Goal: Information Seeking & Learning: Learn about a topic

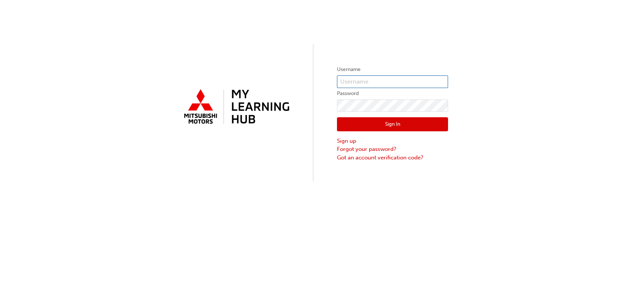
type input "0005155389"
click at [380, 124] on button "Sign In" at bounding box center [392, 124] width 111 height 14
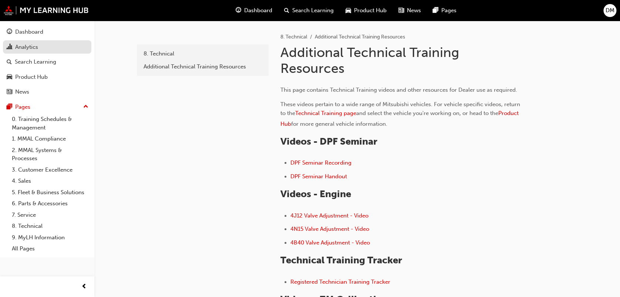
click at [30, 46] on div "Analytics" at bounding box center [26, 47] width 23 height 9
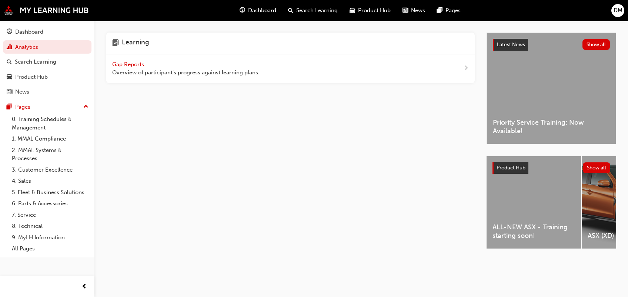
click at [334, 68] on div "Gap Reports Overview of participant's progress against learning plans." at bounding box center [290, 68] width 368 height 29
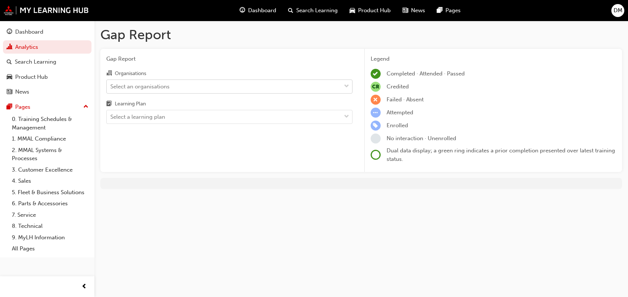
click at [303, 86] on div "Select an organisations" at bounding box center [224, 86] width 234 height 13
click at [111, 86] on input "Organisations Select an organisations" at bounding box center [110, 86] width 1 height 6
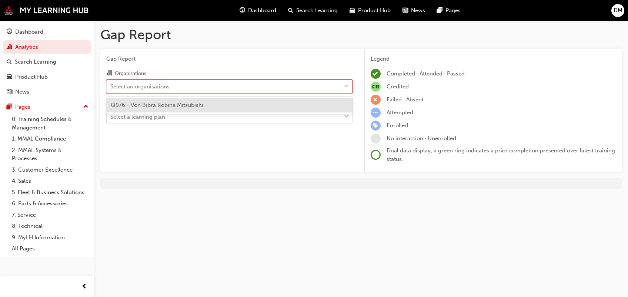
click at [288, 107] on div "Q976 - Von Bibra Robina Mitsubishi" at bounding box center [229, 105] width 246 height 14
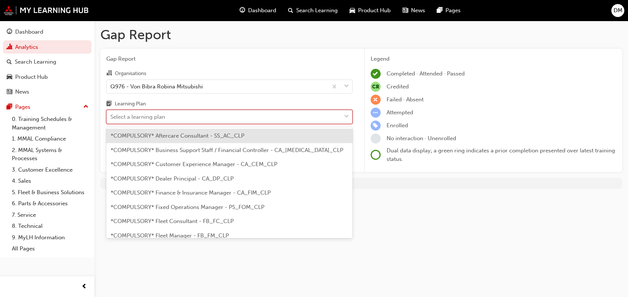
click at [273, 118] on div "Select a learning plan" at bounding box center [224, 117] width 234 height 13
click at [111, 118] on input "Learning Plan option *COMPULSORY* Aftercare Consultant - SS_AC_CLP focused, 1 o…" at bounding box center [110, 117] width 1 height 6
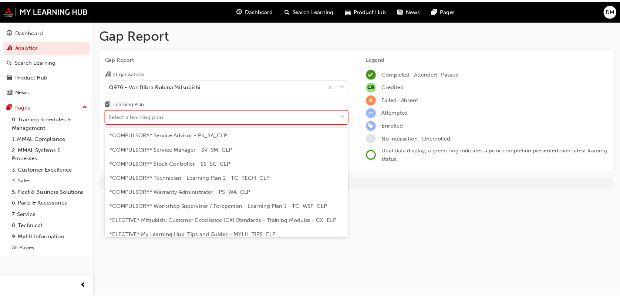
scroll to position [276, 0]
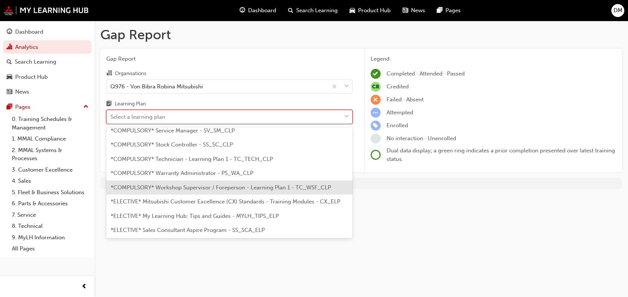
click at [216, 187] on span "*COMPULSORY* Workshop Supervisor / Foreperson - Learning Plan 1 - TC_WSF_CLP" at bounding box center [221, 187] width 220 height 7
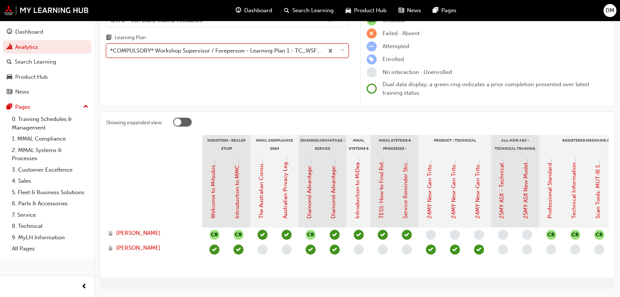
scroll to position [73, 0]
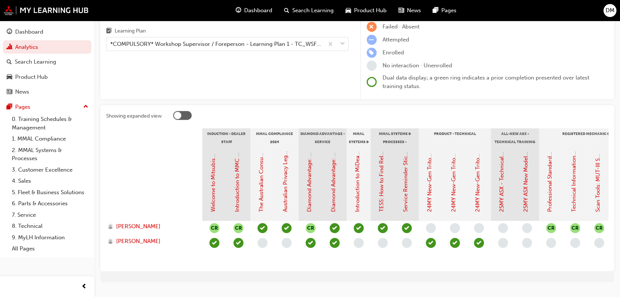
click at [358, 245] on span "learningRecordVerb_NONE-icon" at bounding box center [359, 243] width 10 height 10
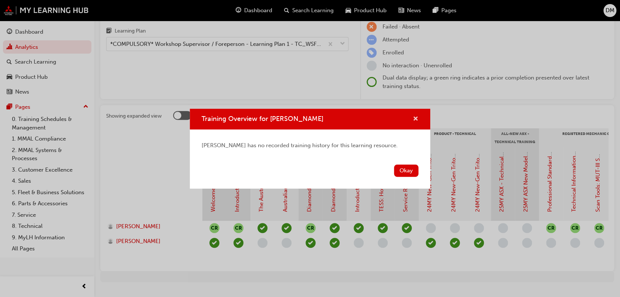
click at [414, 118] on span "cross-icon" at bounding box center [416, 119] width 6 height 7
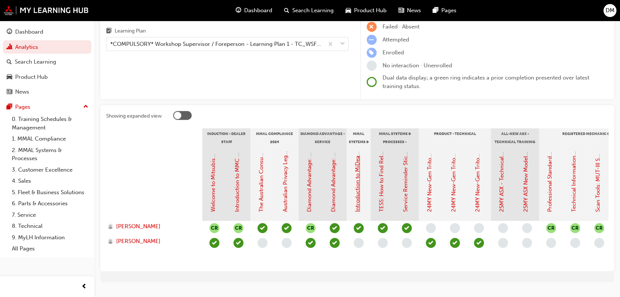
click at [358, 184] on link "Introduction to MiDealerAssist" at bounding box center [357, 173] width 7 height 77
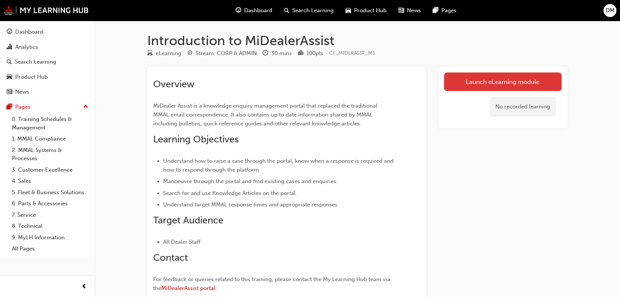
click at [484, 82] on link "Launch eLearning module" at bounding box center [503, 82] width 118 height 19
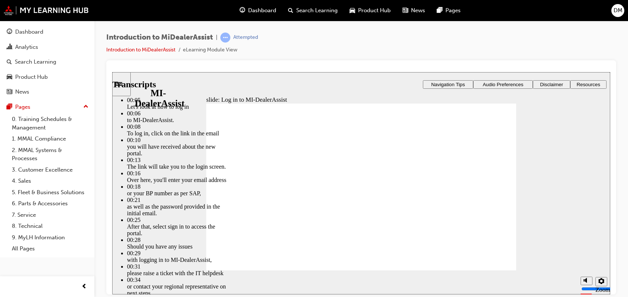
type input "42"
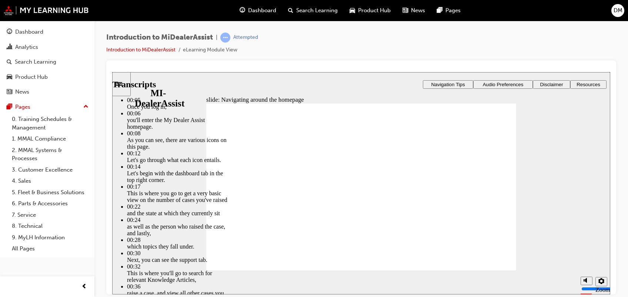
type input "144"
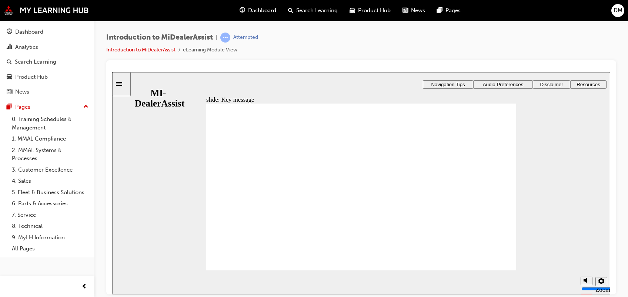
radio input "true"
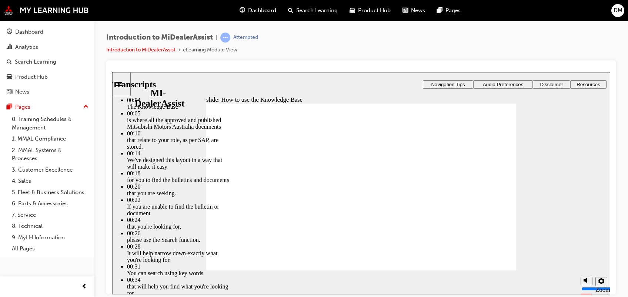
type input "51"
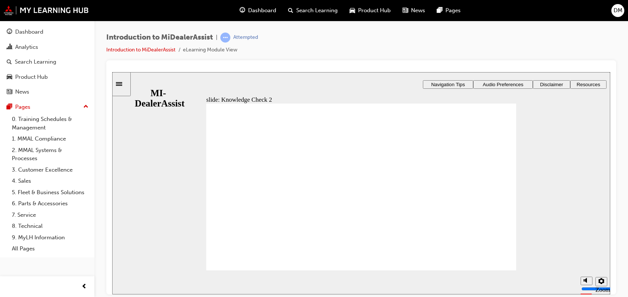
radio input "true"
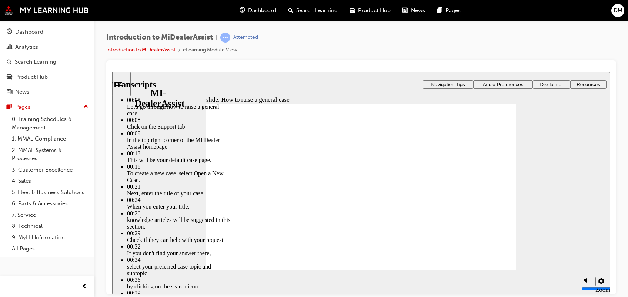
type input "85"
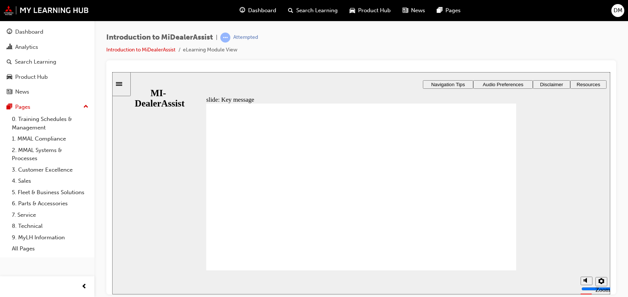
checkbox input "true"
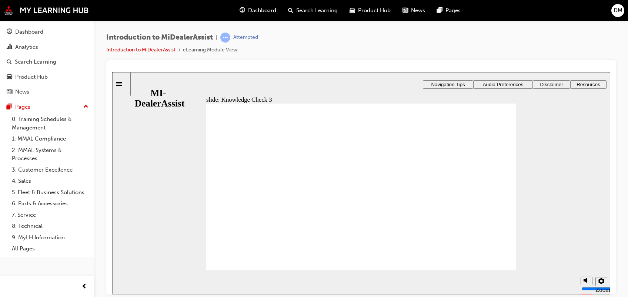
checkbox input "true"
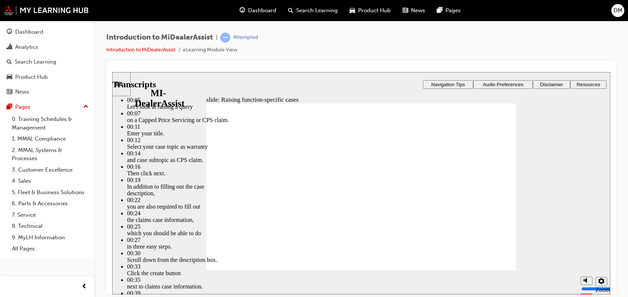
type input "80"
type input "52"
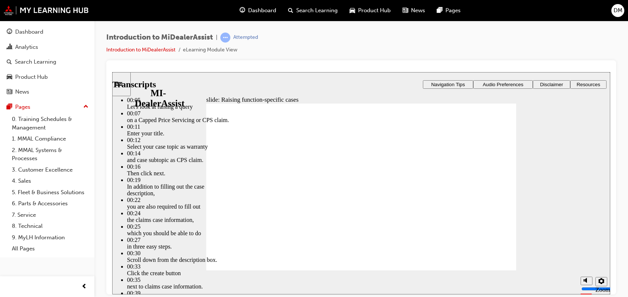
type input "80"
type input "45"
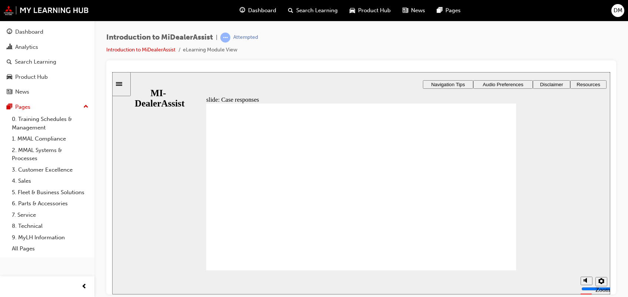
radio input "true"
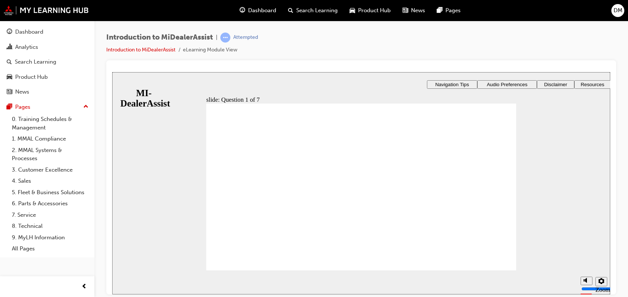
radio input "true"
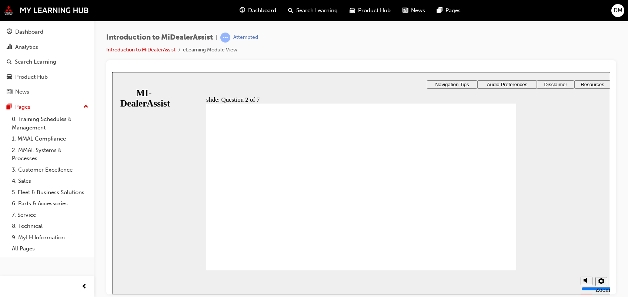
radio input "true"
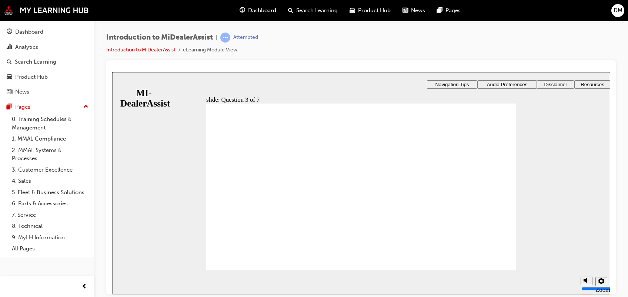
radio input "true"
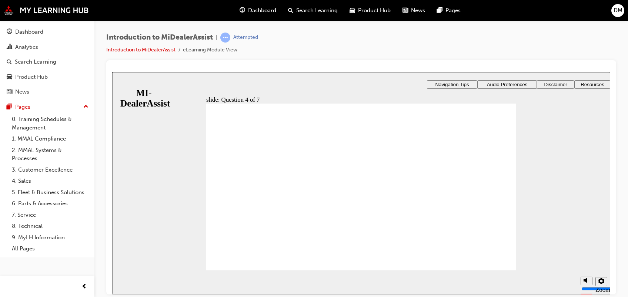
radio input "true"
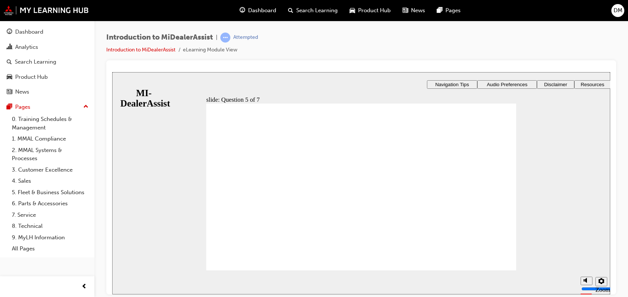
checkbox input "true"
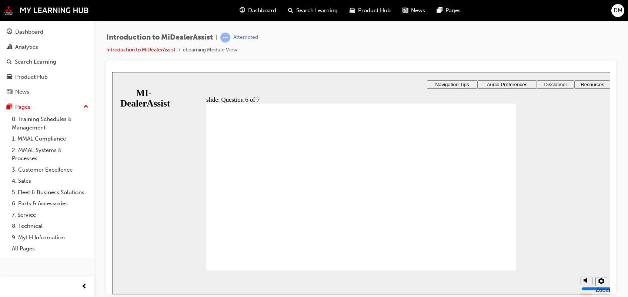
checkbox input "true"
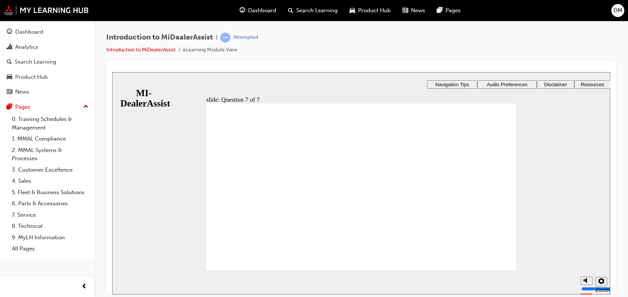
radio input "true"
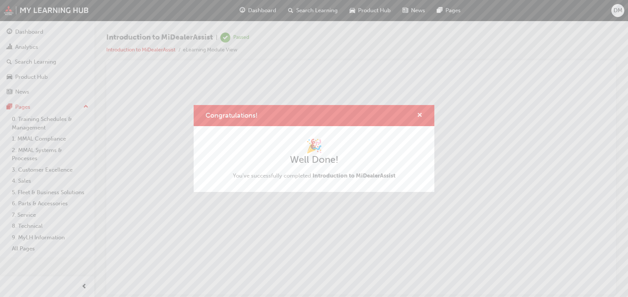
click at [419, 114] on span "cross-icon" at bounding box center [420, 115] width 6 height 7
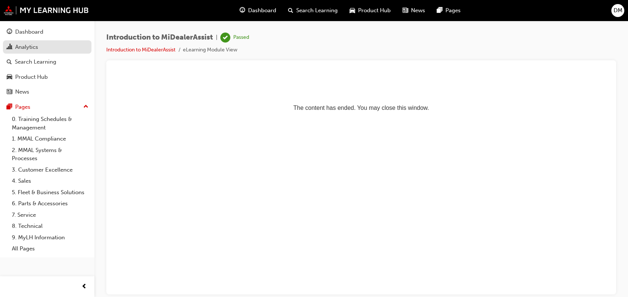
click at [29, 48] on div "Analytics" at bounding box center [26, 47] width 23 height 9
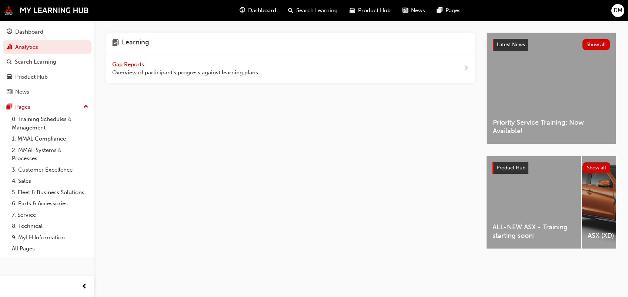
click at [209, 69] on span "Overview of participant's progress against learning plans." at bounding box center [185, 72] width 147 height 9
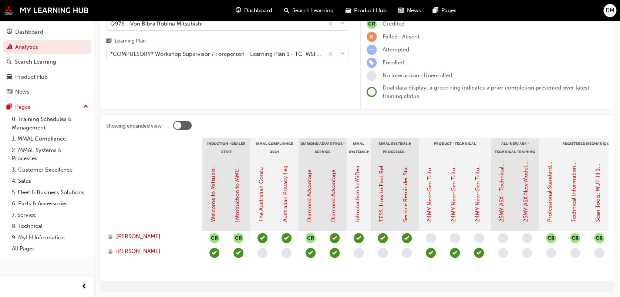
scroll to position [71, 0]
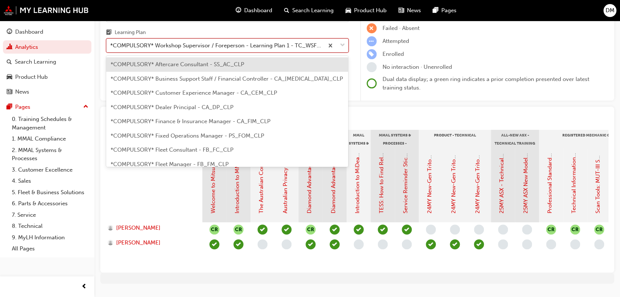
click at [342, 43] on span "down-icon" at bounding box center [342, 46] width 5 height 10
click at [111, 43] on input "Learning Plan option *COMPULSORY* Aftercare Consultant - SS_AC_CLP focused, 1 o…" at bounding box center [110, 45] width 1 height 6
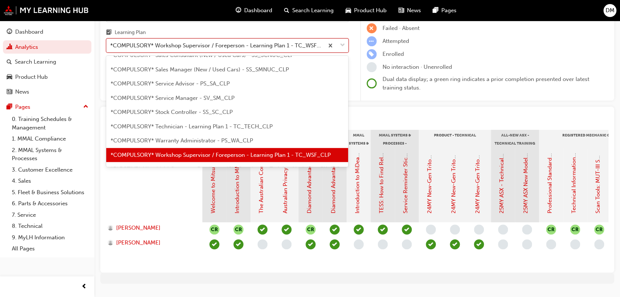
click at [216, 152] on span "*COMPULSORY* Workshop Supervisor / Foreperson - Learning Plan 1 - TC_WSF_CLP" at bounding box center [221, 155] width 220 height 7
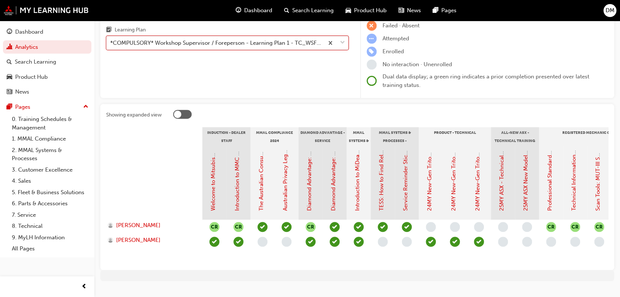
scroll to position [87, 0]
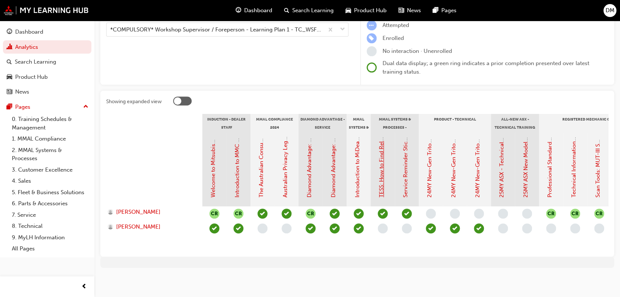
click at [380, 174] on link "TESS: How to Find Relevant Information & Create TSRs" at bounding box center [381, 128] width 7 height 140
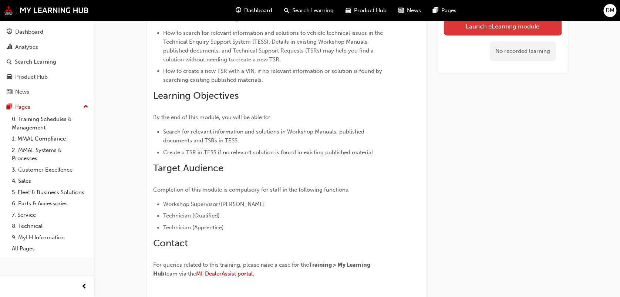
click at [472, 30] on link "Launch eLearning module" at bounding box center [503, 26] width 118 height 19
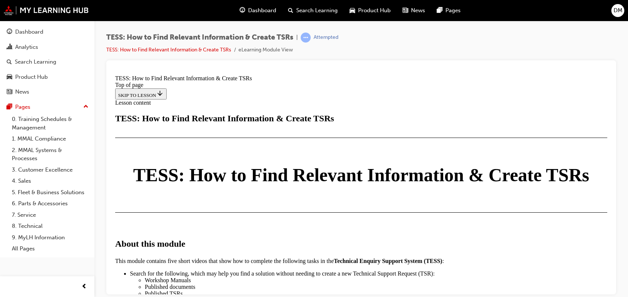
scroll to position [375, 0]
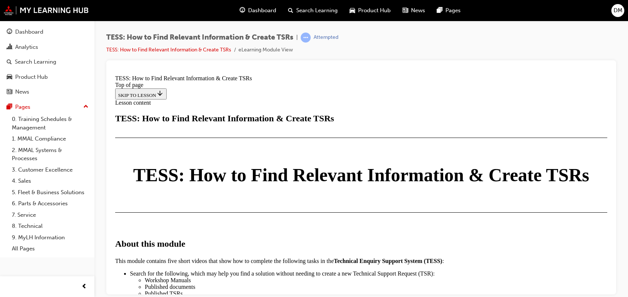
scroll to position [1904, 0]
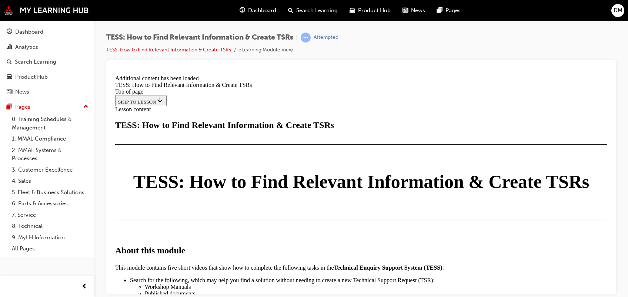
scroll to position [1965, 0]
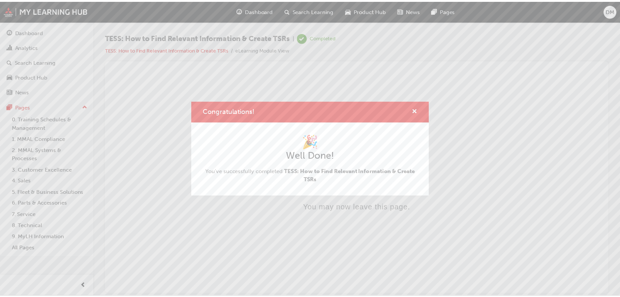
scroll to position [0, 0]
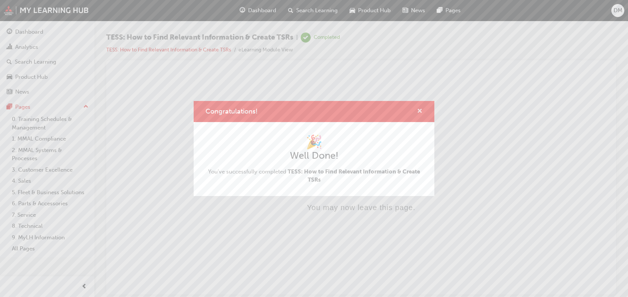
click at [419, 111] on span "cross-icon" at bounding box center [420, 111] width 6 height 7
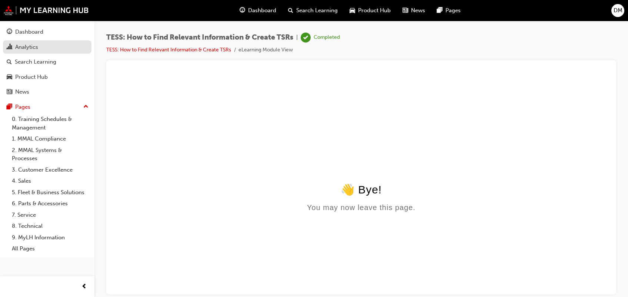
click at [36, 42] on link "Analytics" at bounding box center [47, 47] width 88 height 14
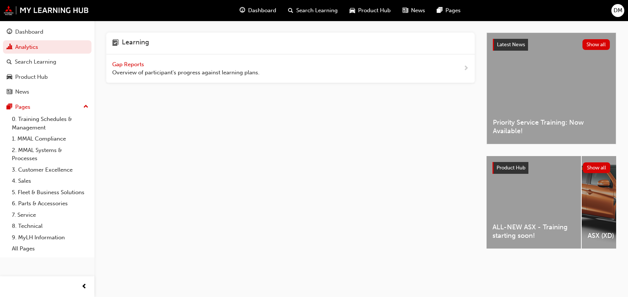
click at [171, 68] on span "Overview of participant's progress against learning plans." at bounding box center [185, 72] width 147 height 9
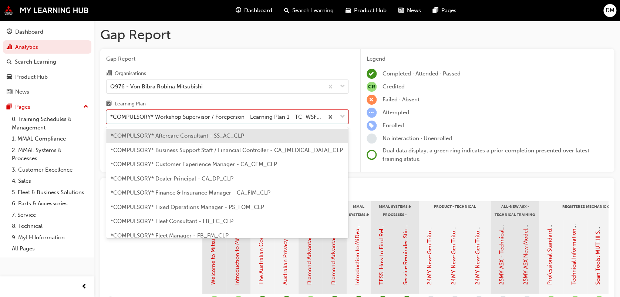
click at [249, 114] on div "*COMPULSORY* Workshop Supervisor / Foreperson - Learning Plan 1 - TC_WSF_CLP" at bounding box center [217, 117] width 214 height 9
click at [111, 114] on input "Learning Plan option *COMPULSORY* Aftercare Consultant - SS_AC_CLP focused, 1 o…" at bounding box center [110, 117] width 1 height 6
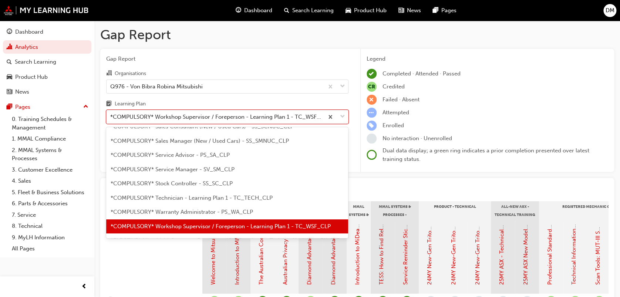
click at [220, 224] on span "*COMPULSORY* Workshop Supervisor / Foreperson - Learning Plan 1 - TC_WSF_CLP" at bounding box center [221, 226] width 220 height 7
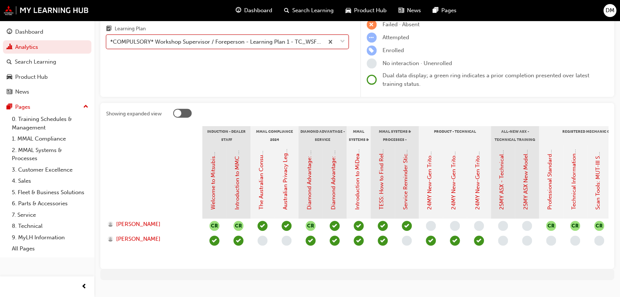
scroll to position [79, 0]
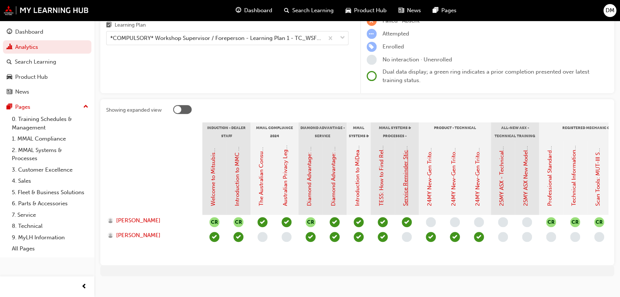
click at [406, 185] on link "Service Reminder Stickers" at bounding box center [405, 173] width 7 height 67
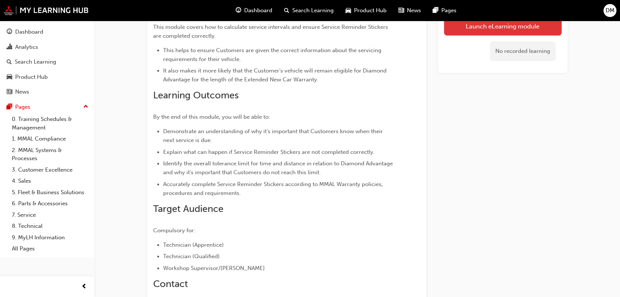
click at [474, 33] on link "Launch eLearning module" at bounding box center [503, 26] width 118 height 19
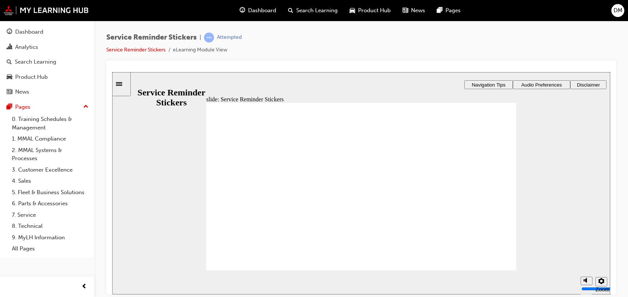
click at [543, 85] on span "Audio Preferences" at bounding box center [541, 85] width 41 height 6
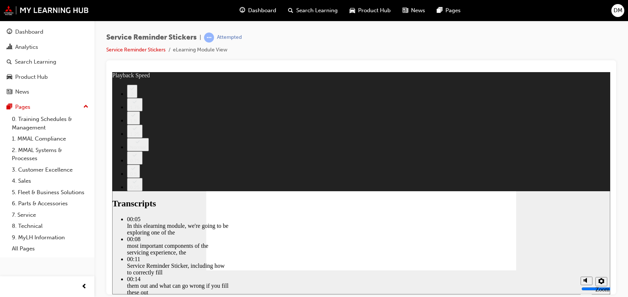
type input "98"
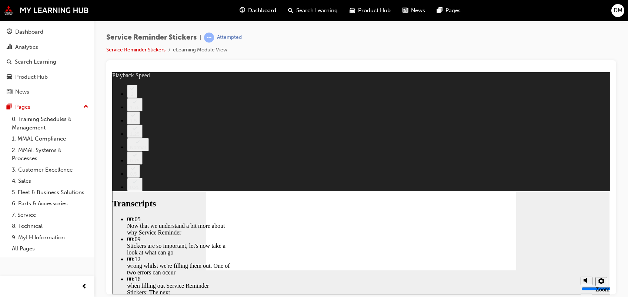
type input "135"
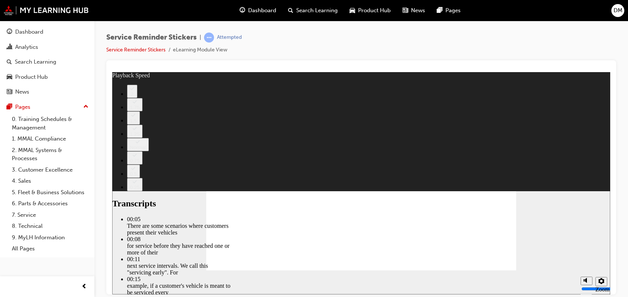
type input "166"
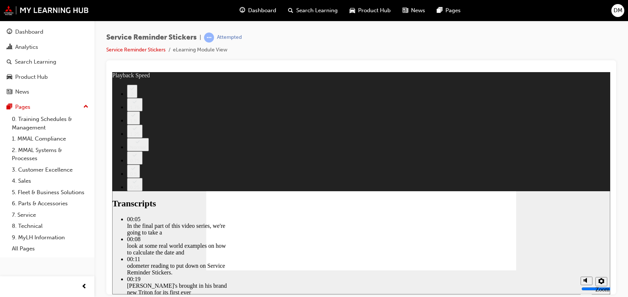
type input "199"
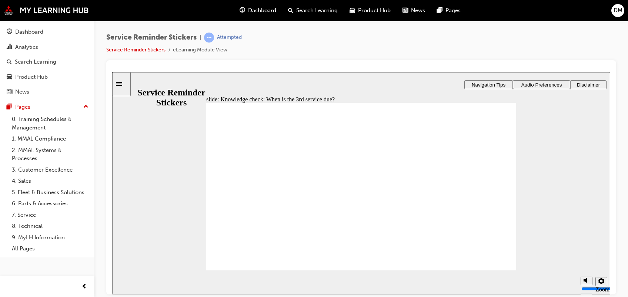
radio input "true"
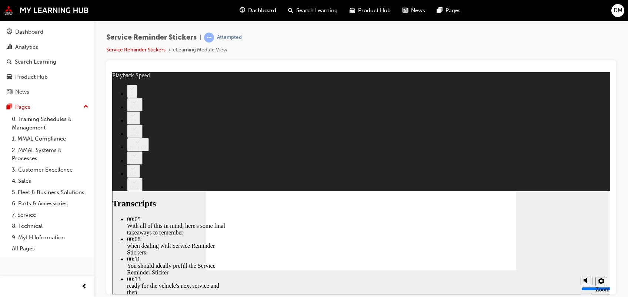
type input "110"
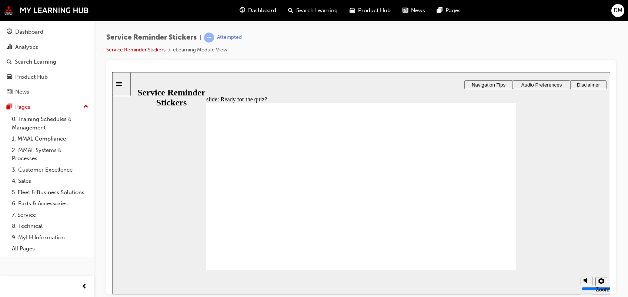
radio input "true"
click at [542, 84] on span "Audio Preferences" at bounding box center [545, 85] width 41 height 6
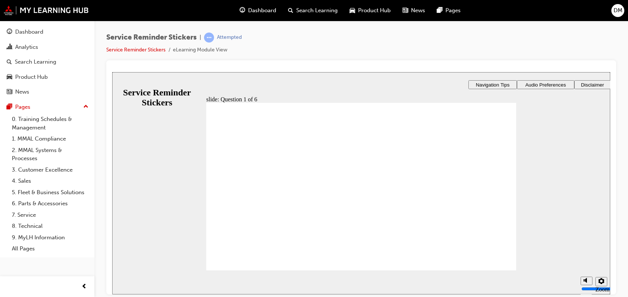
radio input "true"
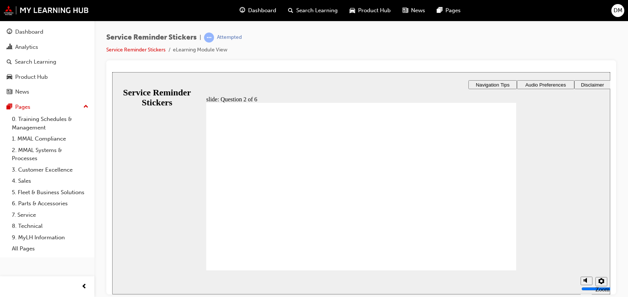
radio input "true"
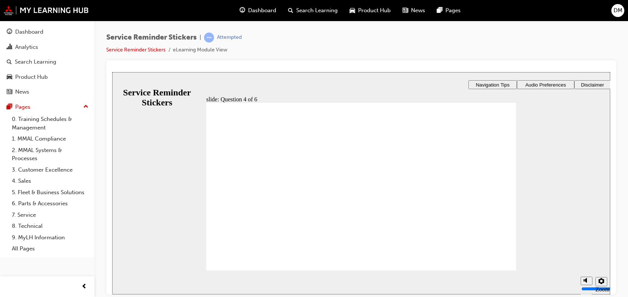
drag, startPoint x: 459, startPoint y: 188, endPoint x: 318, endPoint y: 163, distance: 143.2
checkbox input "true"
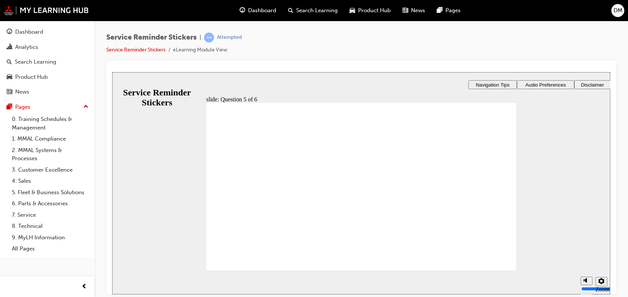
checkbox input "true"
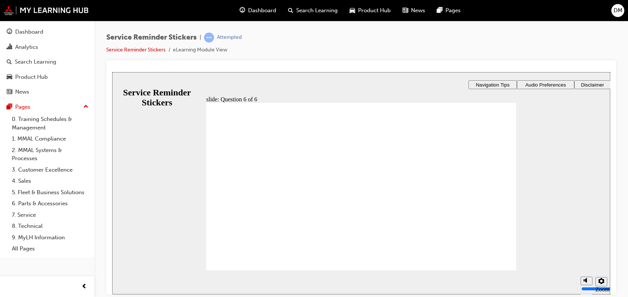
checkbox input "true"
checkbox input "false"
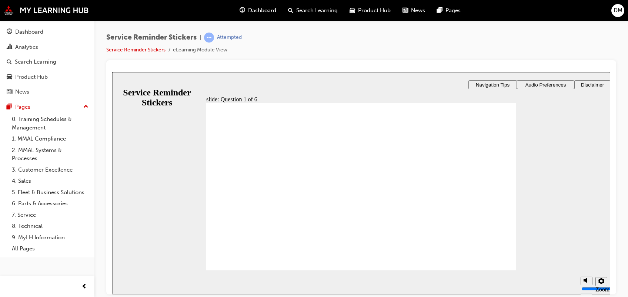
radio input "true"
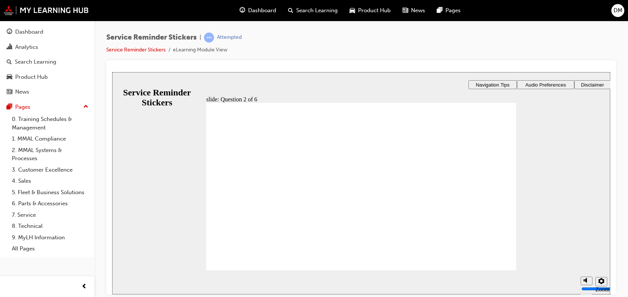
radio input "true"
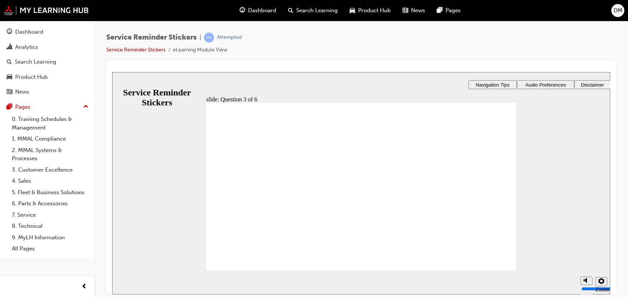
drag, startPoint x: 458, startPoint y: 185, endPoint x: 318, endPoint y: 161, distance: 141.9
checkbox input "true"
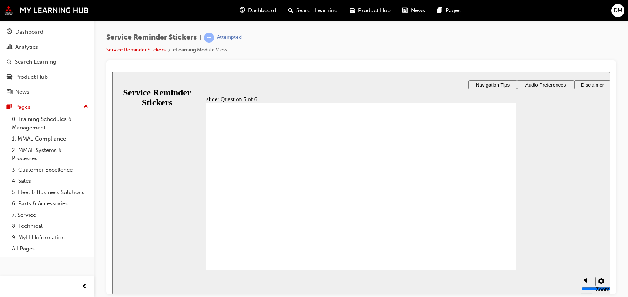
checkbox input "true"
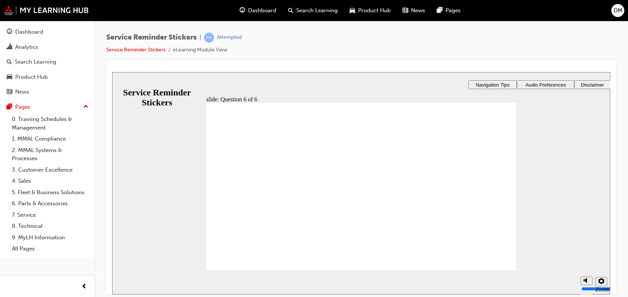
checkbox input "true"
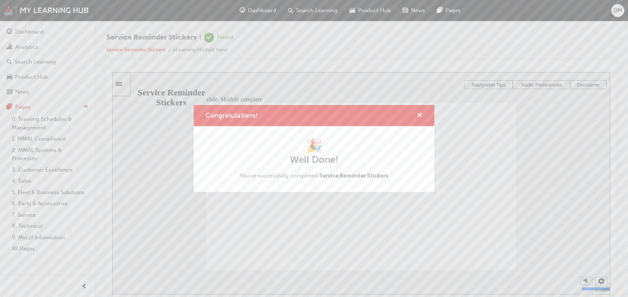
click at [417, 112] on span "cross-icon" at bounding box center [420, 115] width 6 height 7
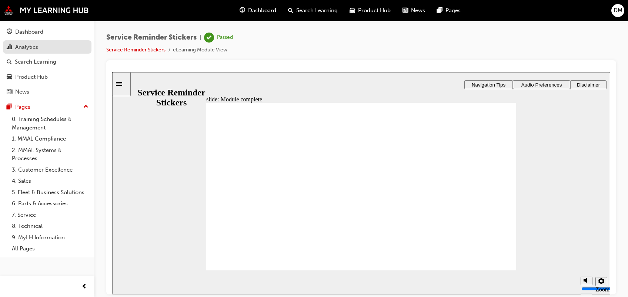
click at [32, 50] on div "Analytics" at bounding box center [26, 47] width 23 height 9
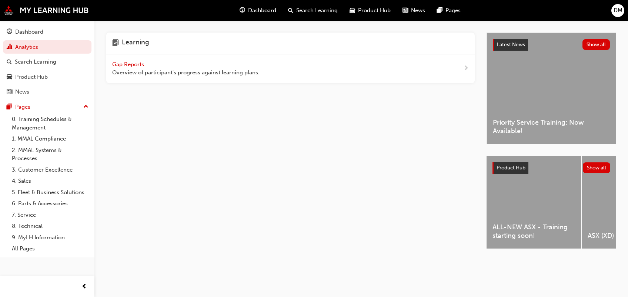
click at [183, 72] on span "Overview of participant's progress against learning plans." at bounding box center [185, 72] width 147 height 9
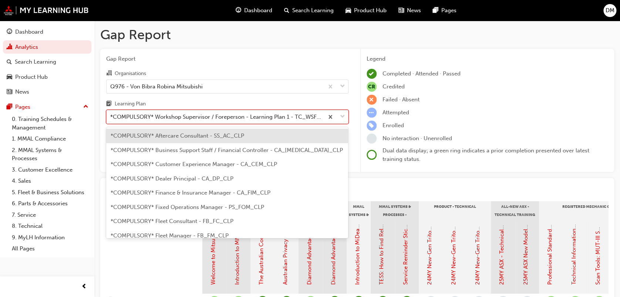
scroll to position [237, 0]
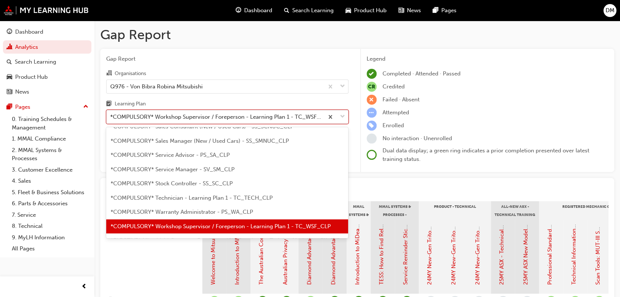
click at [234, 118] on div "*COMPULSORY* Workshop Supervisor / Foreperson - Learning Plan 1 - TC_WSF_CLP" at bounding box center [217, 117] width 214 height 9
click at [111, 118] on input "Learning Plan option *COMPULSORY* Aftercare Consultant - SS_AC_CLP focused, 1 o…" at bounding box center [110, 117] width 1 height 6
click at [221, 223] on span "*COMPULSORY* Workshop Supervisor / Foreperson - Learning Plan 1 - TC_WSF_CLP" at bounding box center [221, 226] width 220 height 7
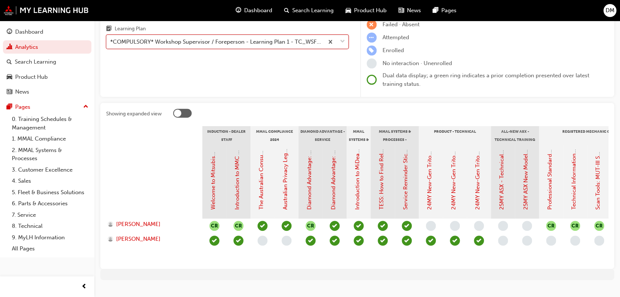
scroll to position [79, 0]
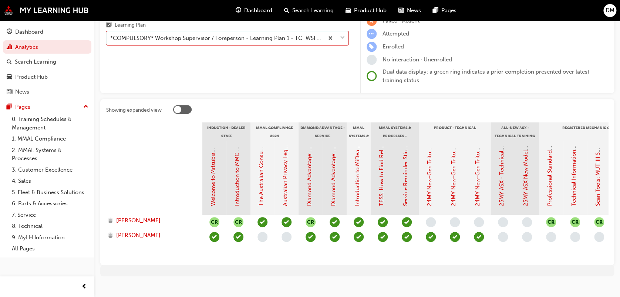
click at [255, 13] on span "Dashboard" at bounding box center [258, 10] width 28 height 9
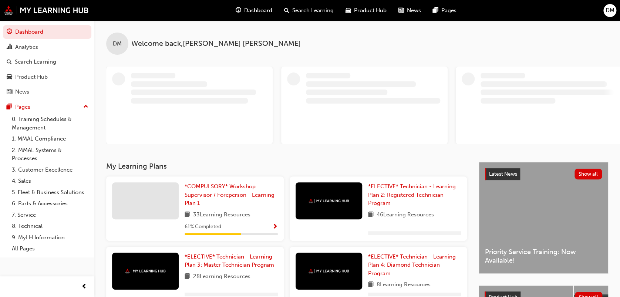
click at [612, 11] on span "DM" at bounding box center [610, 10] width 9 height 9
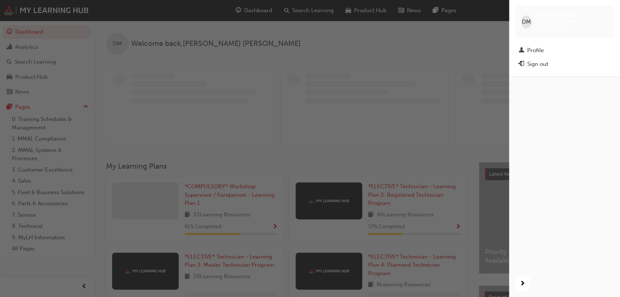
click at [412, 47] on div "button" at bounding box center [254, 148] width 509 height 297
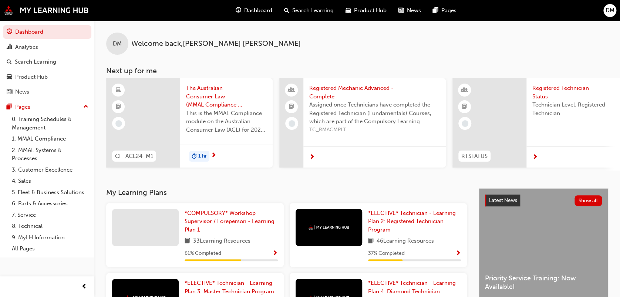
click at [355, 12] on span "Product Hub" at bounding box center [370, 10] width 33 height 9
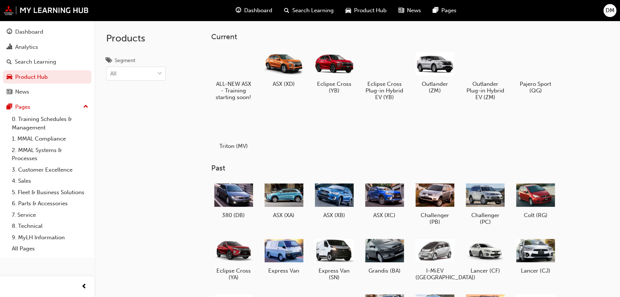
click at [237, 73] on div at bounding box center [233, 64] width 39 height 28
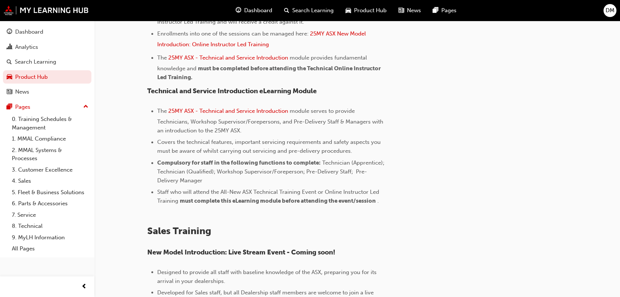
scroll to position [453, 0]
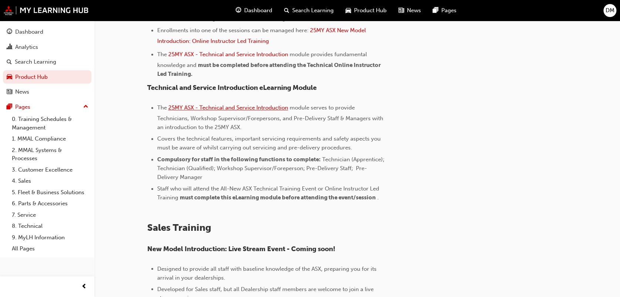
click at [234, 108] on span "25MY ASX - Technical and Service Introduction" at bounding box center [228, 107] width 120 height 7
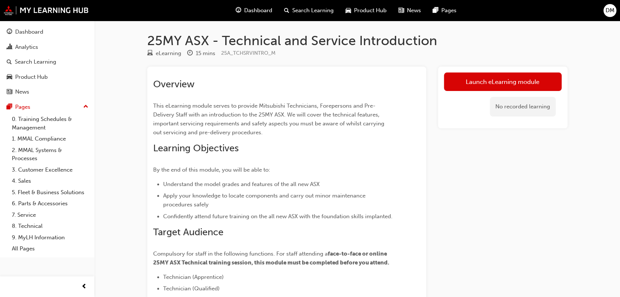
click at [605, 6] on div "DM" at bounding box center [610, 10] width 13 height 13
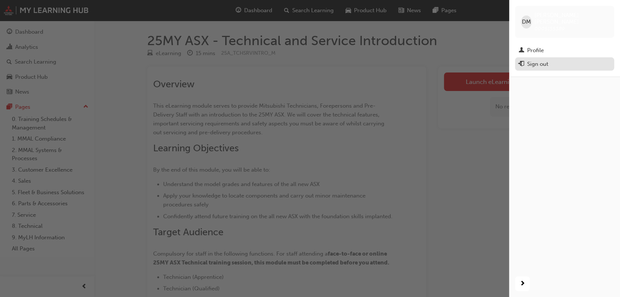
click at [549, 60] on div "Sign out" at bounding box center [565, 64] width 92 height 9
